Goal: Check status: Check status

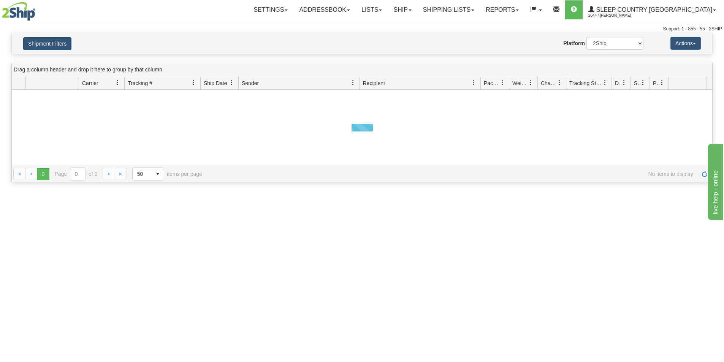
click at [54, 40] on button "Shipment Filters" at bounding box center [47, 43] width 48 height 13
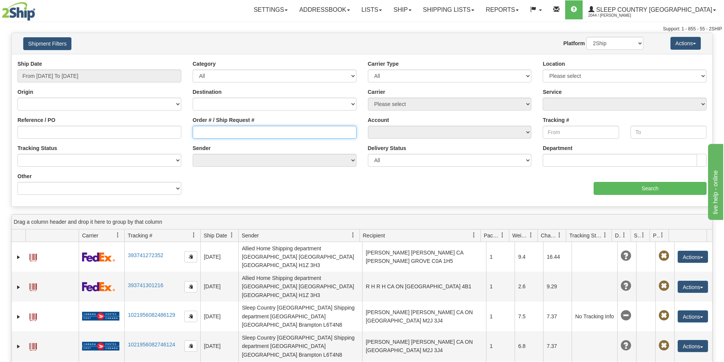
click at [198, 132] on input "Order # / Ship Request #" at bounding box center [275, 132] width 164 height 13
paste input "5195690660"
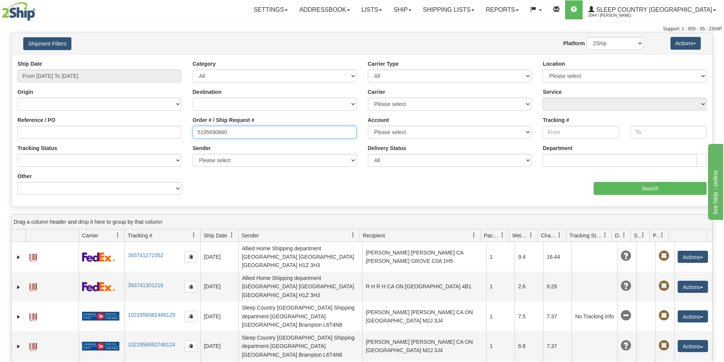
click at [197, 132] on input "5195690660" at bounding box center [275, 132] width 164 height 13
drag, startPoint x: 240, startPoint y: 128, endPoint x: 133, endPoint y: 132, distance: 106.5
click at [129, 60] on div "Reference / PO Order # / Ship Request # 5195690660 Account Please select [GEOGR…" at bounding box center [362, 60] width 701 height 0
paste input "1059021"
type input "1059021"
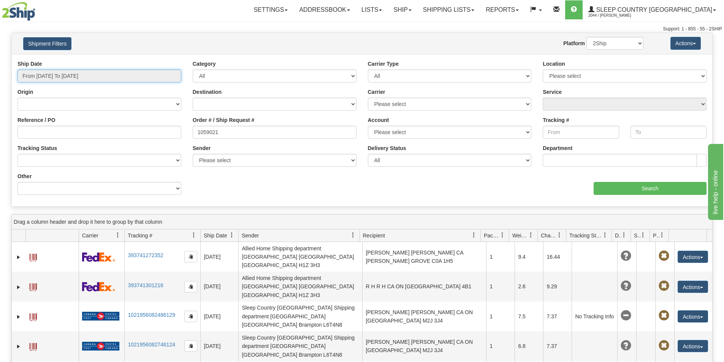
click at [82, 70] on input "From [DATE] To [DATE]" at bounding box center [99, 76] width 164 height 13
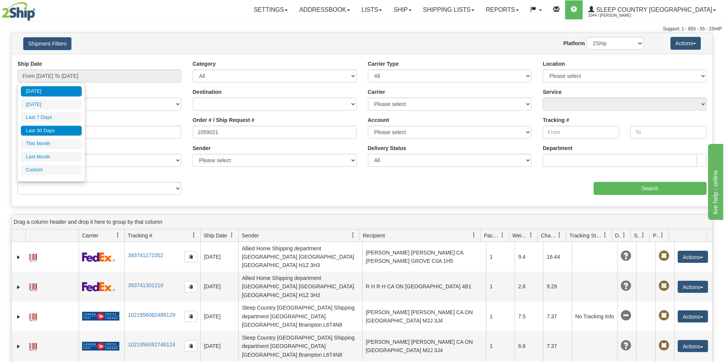
click at [54, 128] on li "Last 30 Days" at bounding box center [51, 131] width 61 height 10
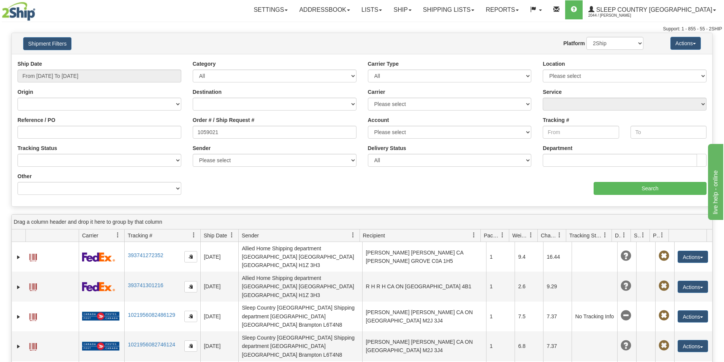
type input "From [DATE] To [DATE]"
click at [651, 188] on input "Search" at bounding box center [650, 188] width 113 height 13
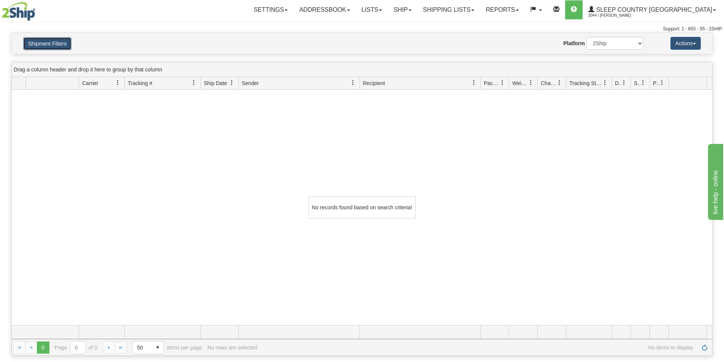
click at [47, 41] on button "Shipment Filters" at bounding box center [47, 43] width 48 height 13
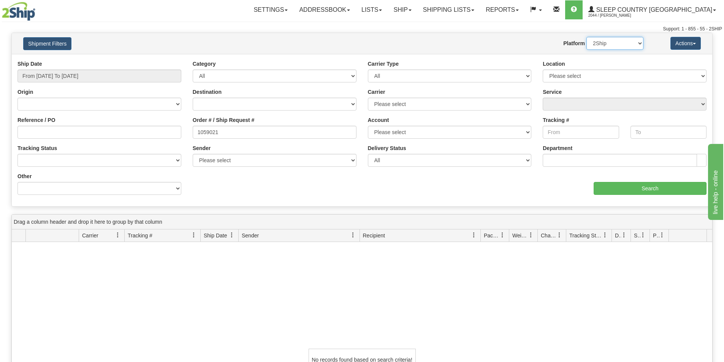
drag, startPoint x: 615, startPoint y: 43, endPoint x: 613, endPoint y: 49, distance: 7.1
click at [615, 42] on select "2Ship Imported" at bounding box center [615, 43] width 57 height 13
select select "1"
click at [587, 37] on select "2Ship Imported" at bounding box center [615, 43] width 57 height 13
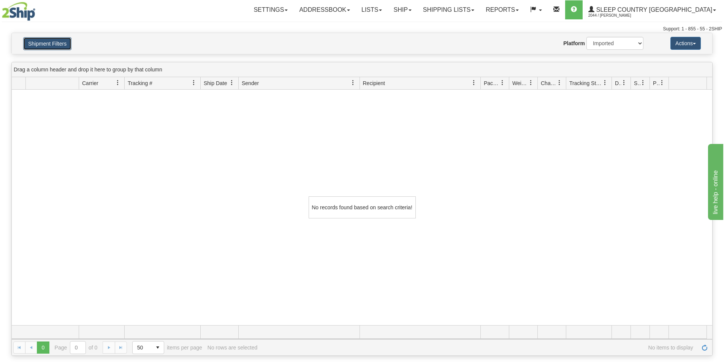
click at [51, 41] on button "Shipment Filters" at bounding box center [47, 43] width 48 height 13
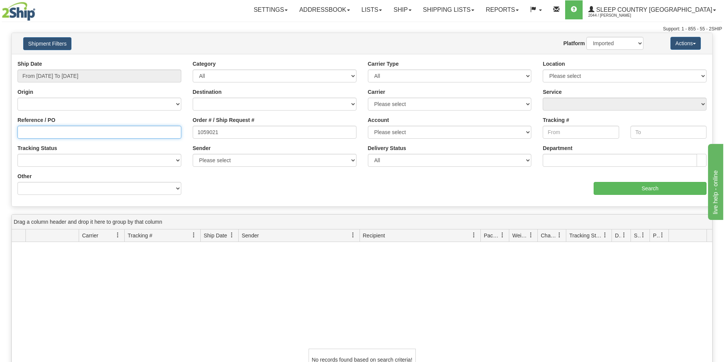
click at [59, 130] on input "Reference / PO" at bounding box center [99, 132] width 164 height 13
paste input "1059021"
type input "1059021"
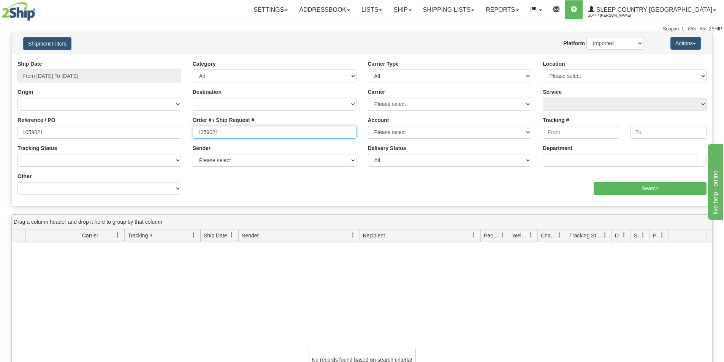
drag, startPoint x: 226, startPoint y: 135, endPoint x: 130, endPoint y: 128, distance: 96.1
click at [131, 60] on div "Reference / PO 1059021 Order # / Ship Request # 1059021 Account Please select […" at bounding box center [362, 60] width 701 height 0
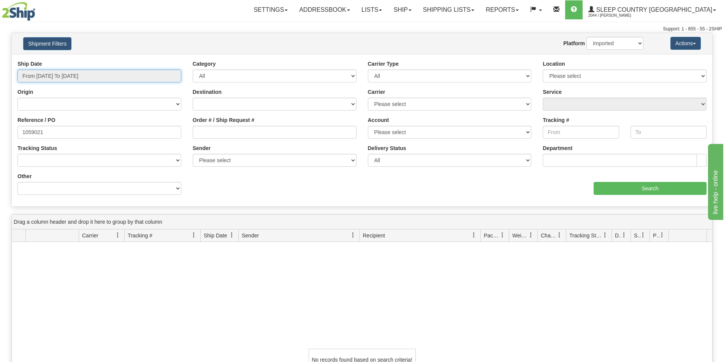
click at [116, 78] on input "From [DATE] To [DATE]" at bounding box center [99, 76] width 164 height 13
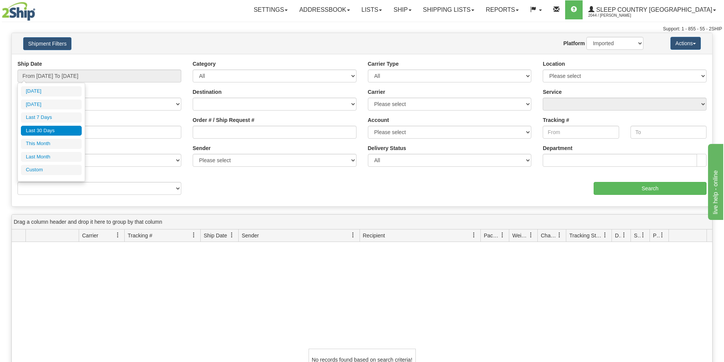
drag, startPoint x: 61, startPoint y: 128, endPoint x: 303, endPoint y: 143, distance: 241.9
click at [65, 128] on li "Last 30 Days" at bounding box center [51, 131] width 61 height 10
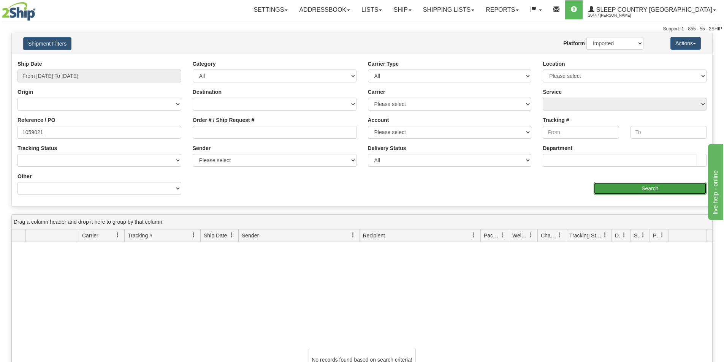
click at [636, 191] on input "Search" at bounding box center [650, 188] width 113 height 13
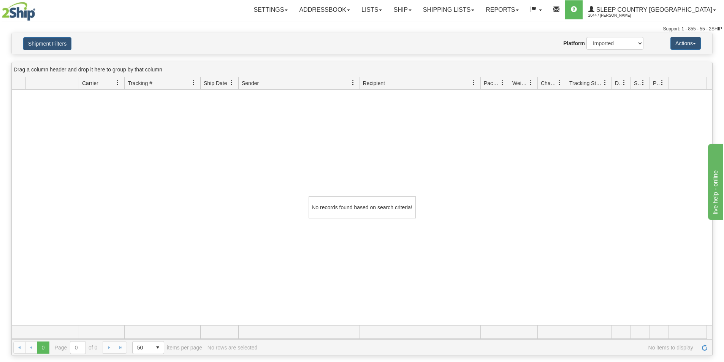
click at [189, 22] on hr at bounding box center [362, 22] width 721 height 0
click at [57, 44] on button "Shipment Filters" at bounding box center [47, 43] width 48 height 13
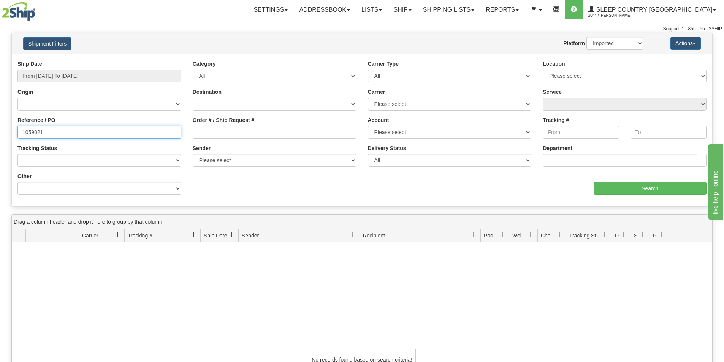
click at [74, 129] on input "1059021" at bounding box center [99, 132] width 164 height 13
click at [21, 130] on input "1059021" at bounding box center [99, 132] width 164 height 13
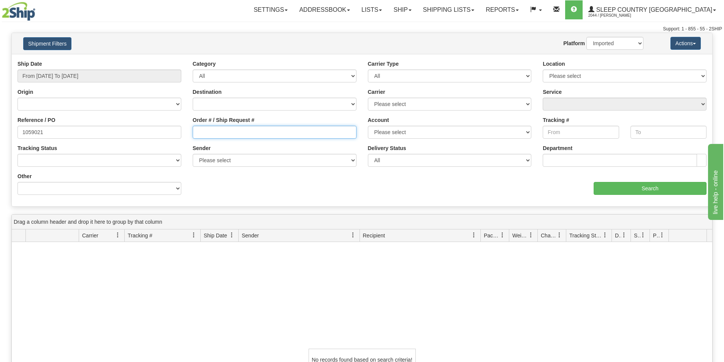
click at [267, 137] on input "Order # / Ship Request #" at bounding box center [275, 132] width 164 height 13
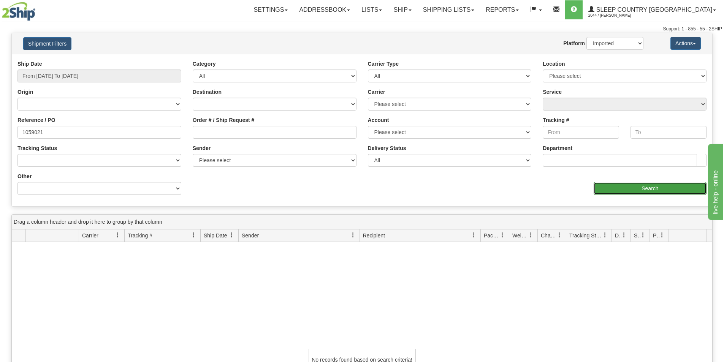
click at [653, 191] on input "Search" at bounding box center [650, 188] width 113 height 13
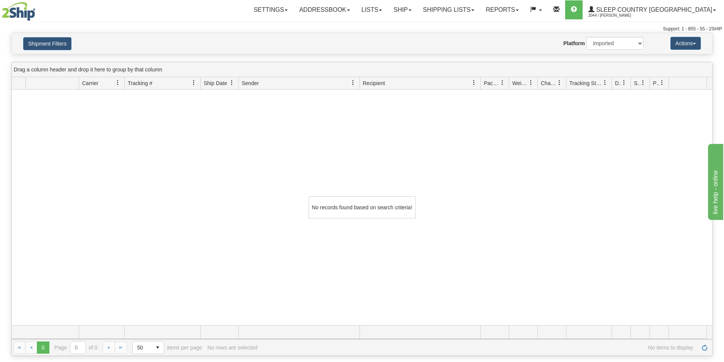
click at [386, 125] on div "No records found based on search criteria!" at bounding box center [362, 208] width 701 height 236
drag, startPoint x: 190, startPoint y: 200, endPoint x: 82, endPoint y: 127, distance: 131.4
click at [190, 200] on div "No records found based on search criteria!" at bounding box center [362, 208] width 701 height 236
